Goal: Task Accomplishment & Management: Manage account settings

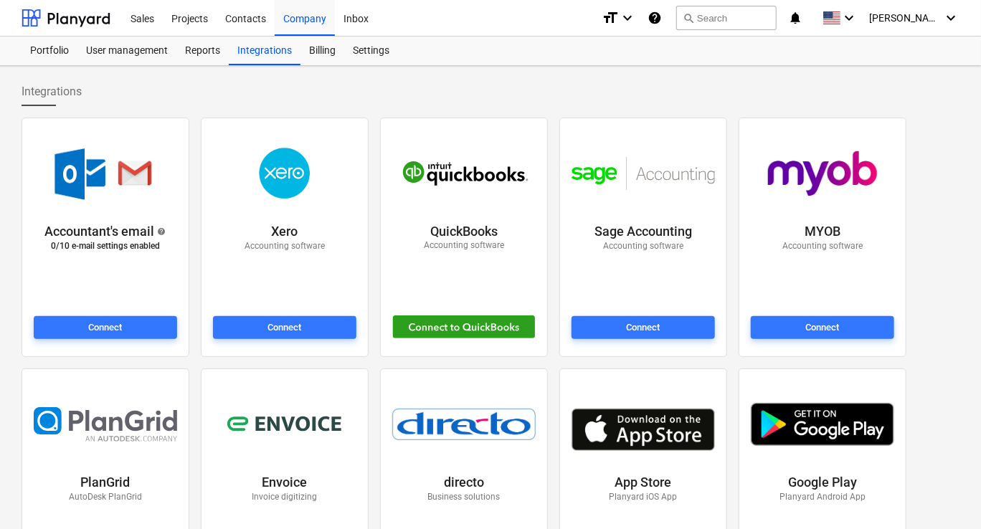
click at [662, 21] on icon "help" at bounding box center [654, 17] width 14 height 17
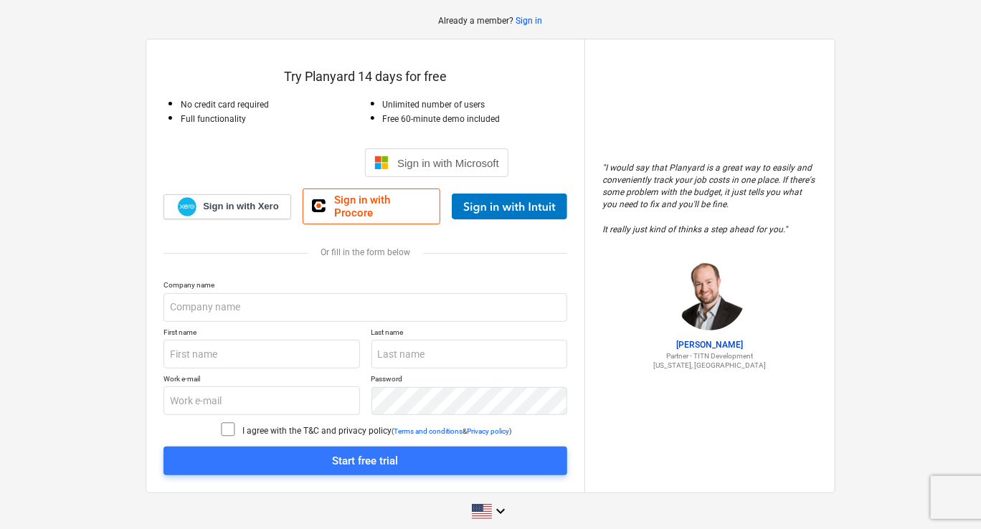
scroll to position [65, 0]
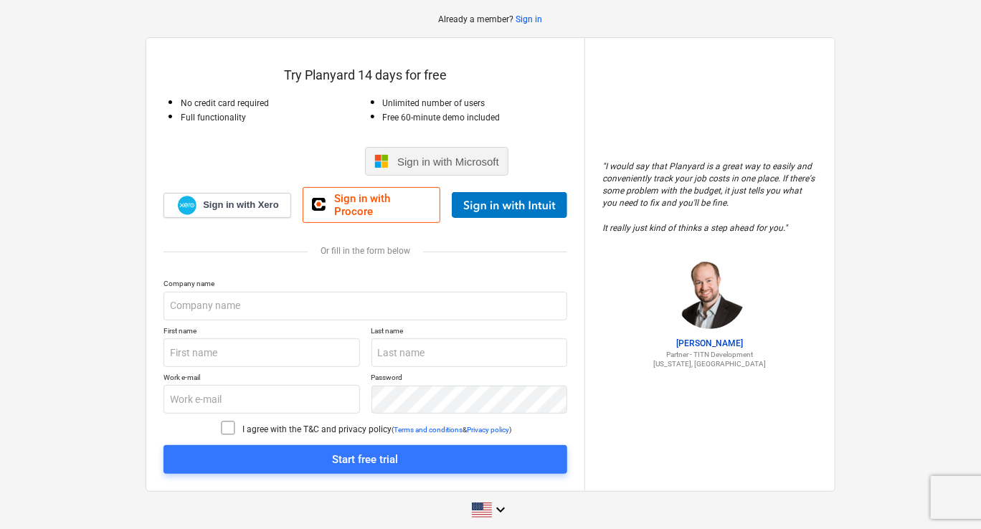
click at [469, 167] on span "Sign in with Microsoft" at bounding box center [448, 162] width 102 height 12
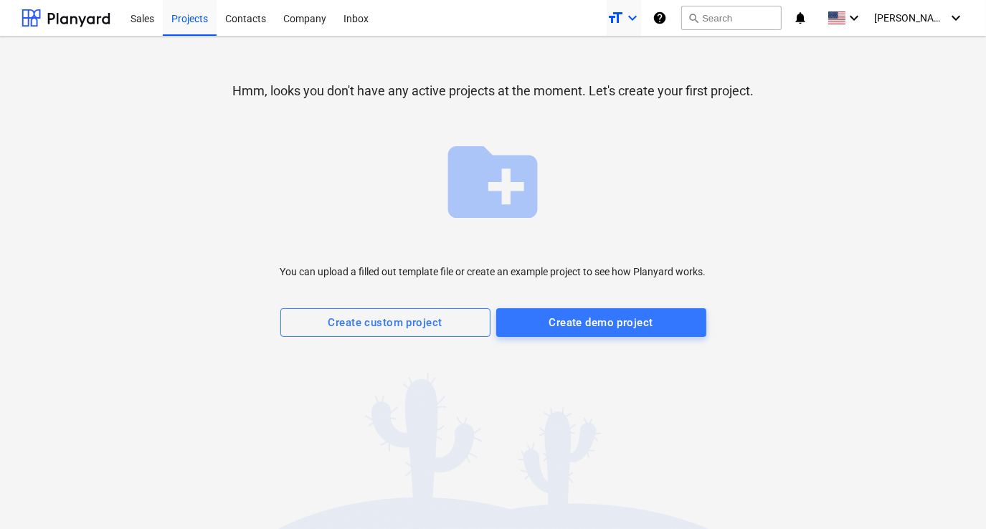
click at [624, 19] on icon "format_size" at bounding box center [614, 17] width 17 height 17
drag, startPoint x: 761, startPoint y: 93, endPoint x: 775, endPoint y: 76, distance: 21.9
click at [761, 93] on div at bounding box center [493, 264] width 986 height 529
click at [934, 19] on span "[PERSON_NAME]" at bounding box center [910, 17] width 72 height 11
click at [906, 58] on div "Settings" at bounding box center [921, 55] width 86 height 23
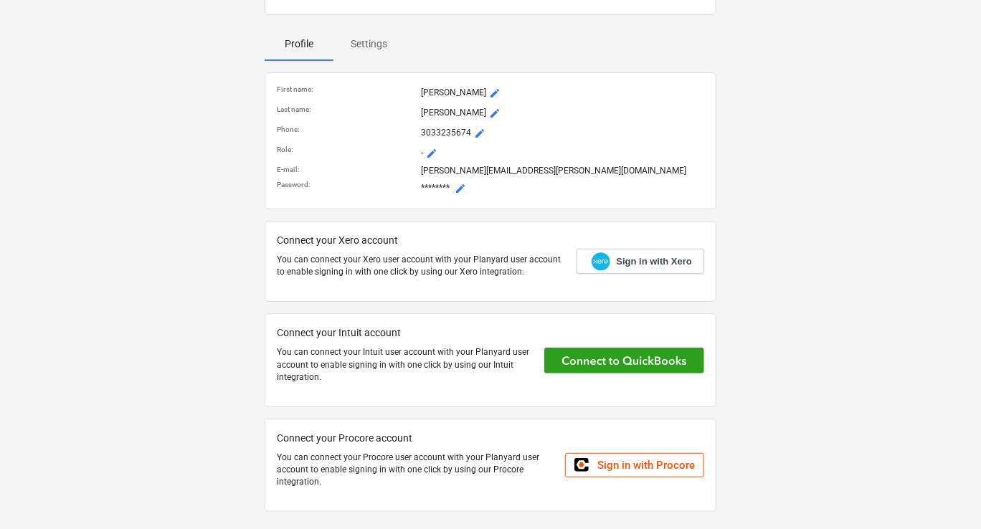
scroll to position [119, 0]
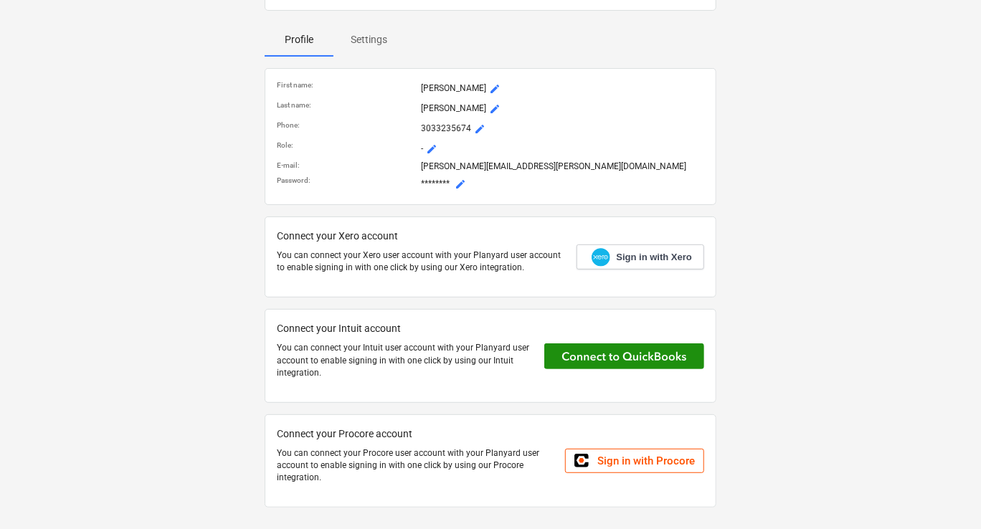
click at [551, 355] on button at bounding box center [624, 356] width 160 height 26
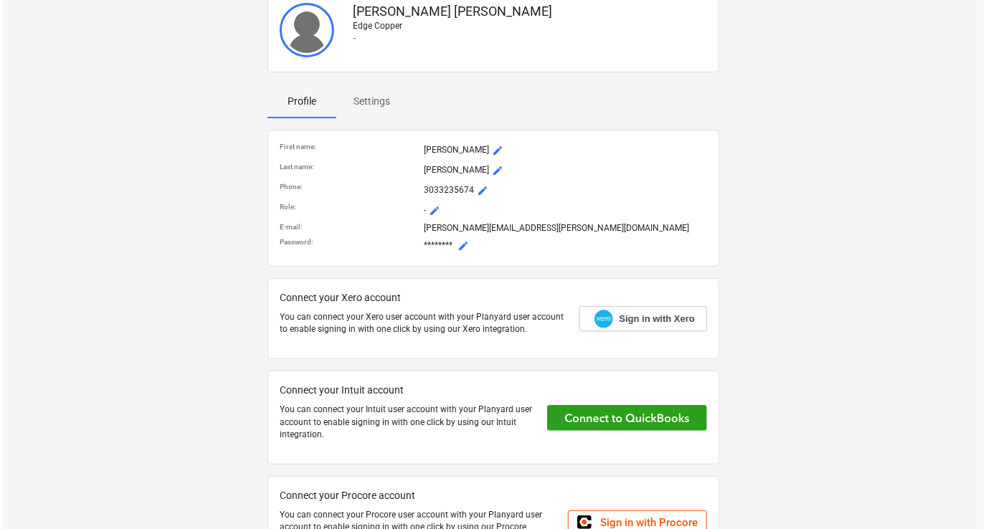
scroll to position [0, 0]
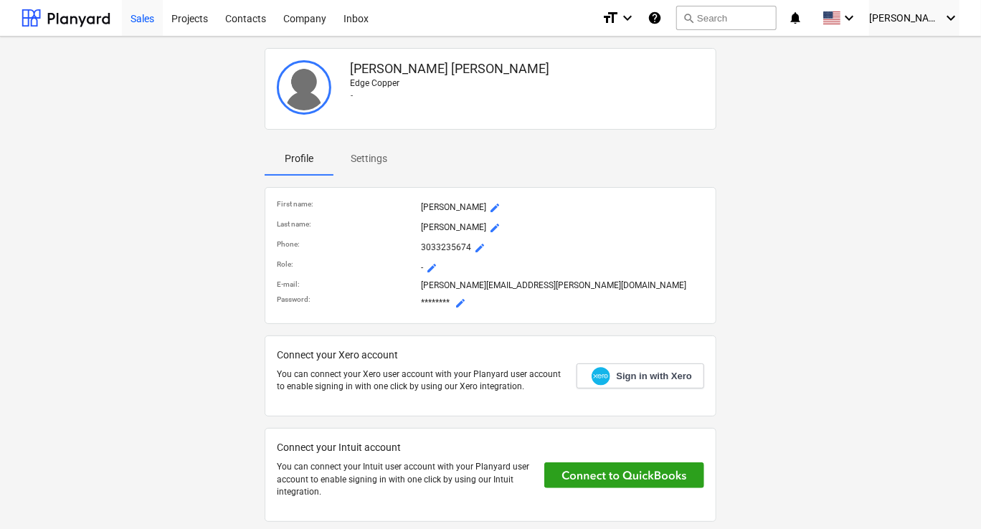
click at [141, 16] on div "Sales" at bounding box center [142, 17] width 41 height 37
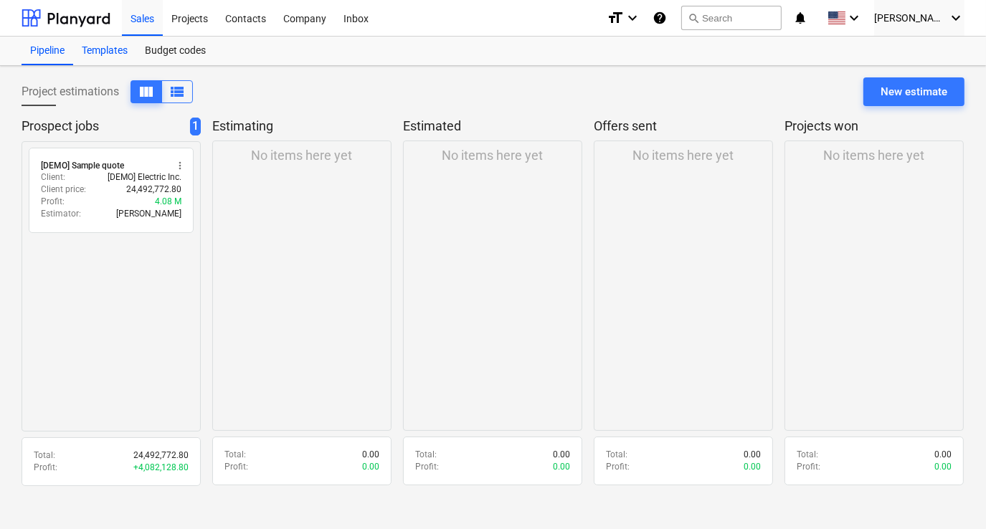
click at [108, 50] on div "Templates" at bounding box center [104, 51] width 63 height 29
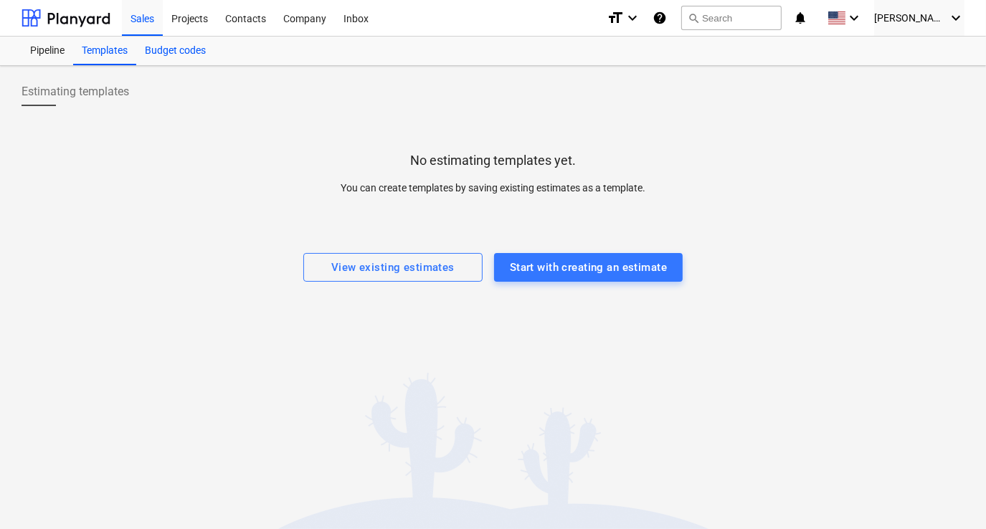
click at [159, 47] on div "Budget codes" at bounding box center [175, 51] width 78 height 29
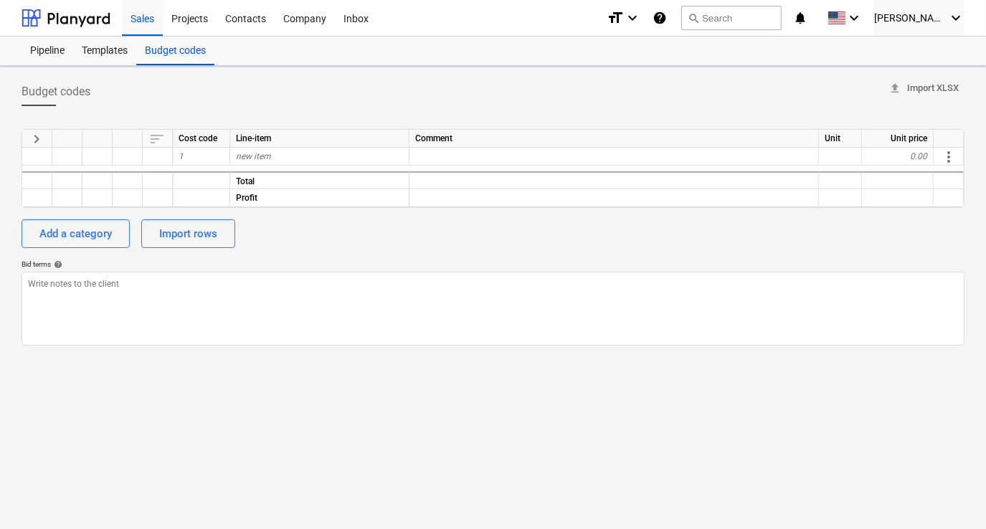
type textarea "x"
click at [108, 21] on div at bounding box center [66, 18] width 89 height 36
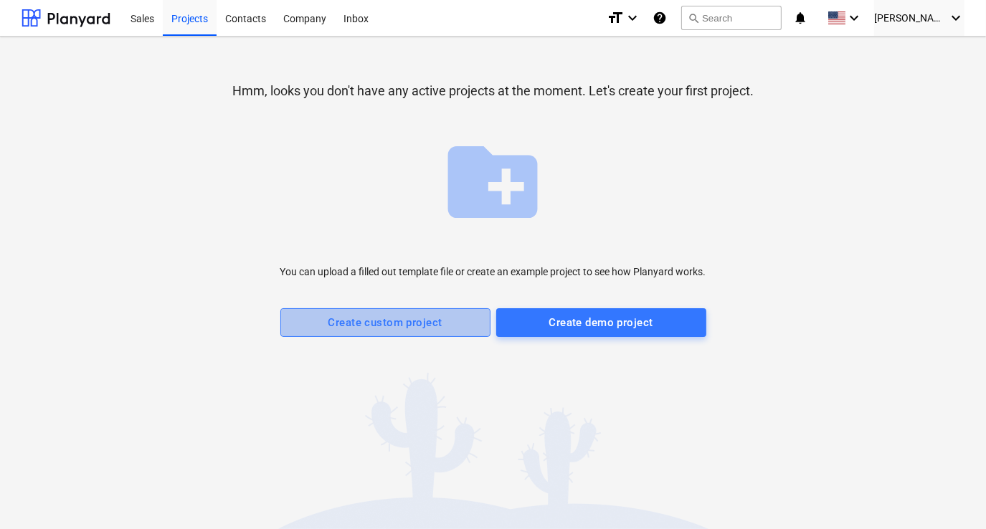
click at [415, 313] on div "Create custom project" at bounding box center [385, 322] width 114 height 19
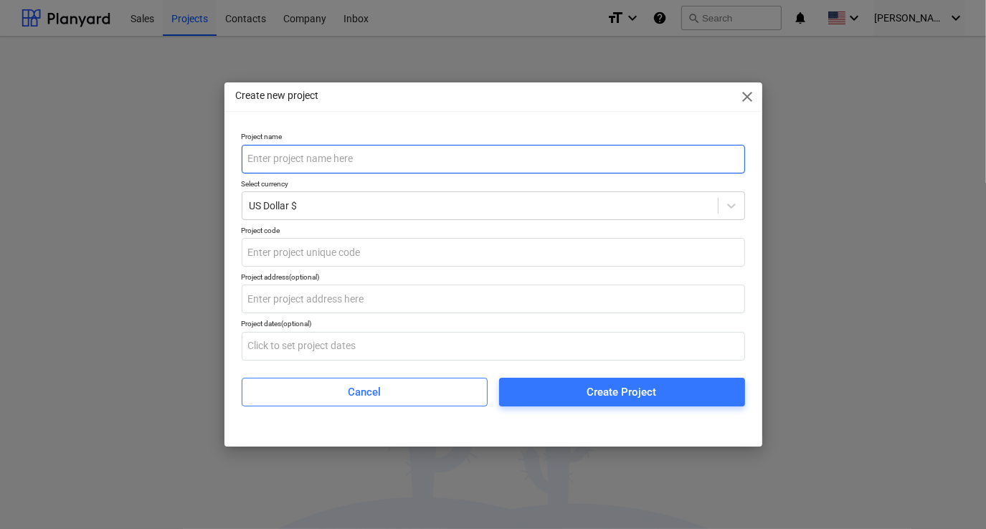
click at [321, 158] on input "text" at bounding box center [493, 159] width 503 height 29
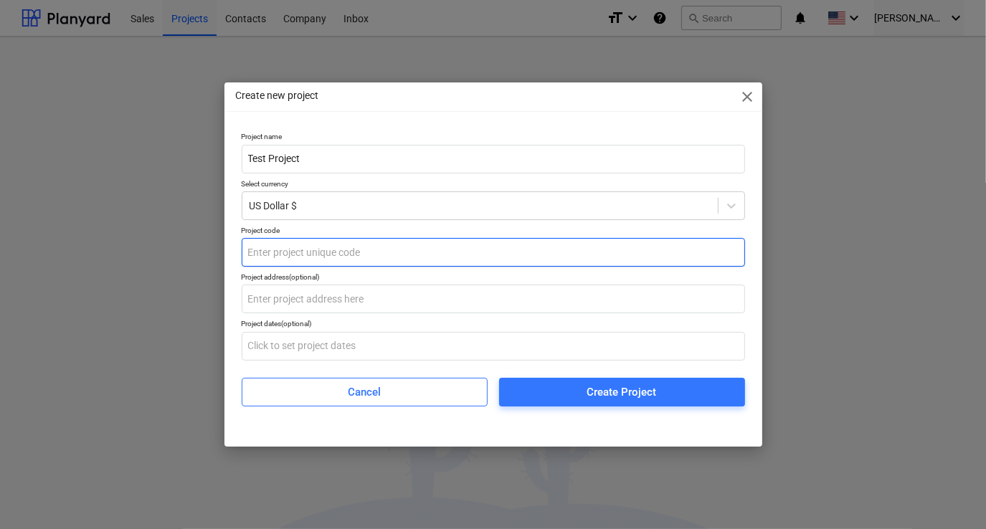
type input "Test Project"
click at [335, 258] on input "text" at bounding box center [493, 252] width 503 height 29
